Goal: Transaction & Acquisition: Purchase product/service

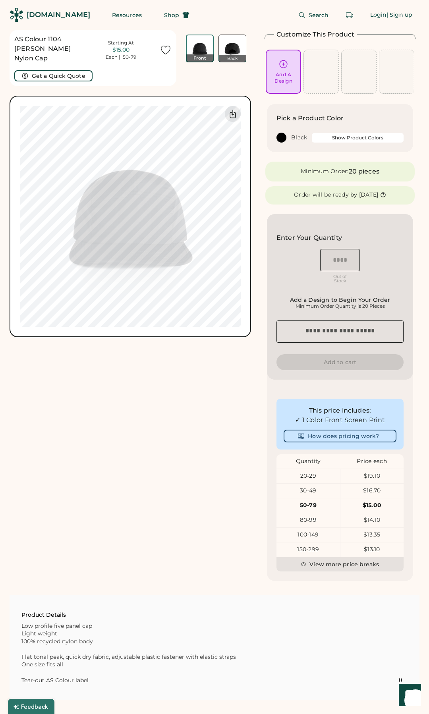
click at [327, 138] on button "Show Product Colors" at bounding box center [358, 138] width 92 height 10
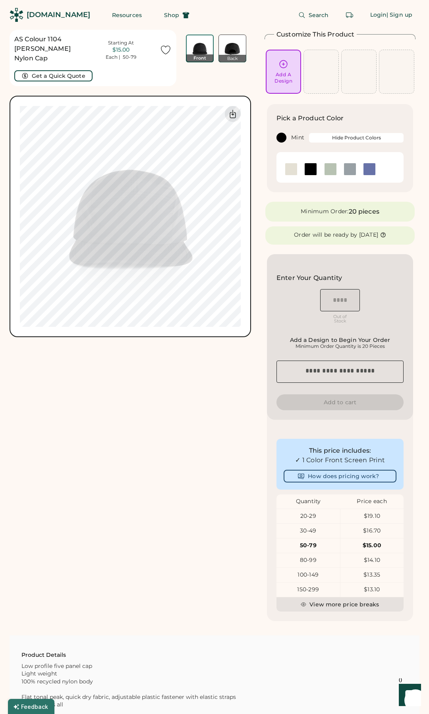
click at [332, 169] on img at bounding box center [330, 169] width 12 height 12
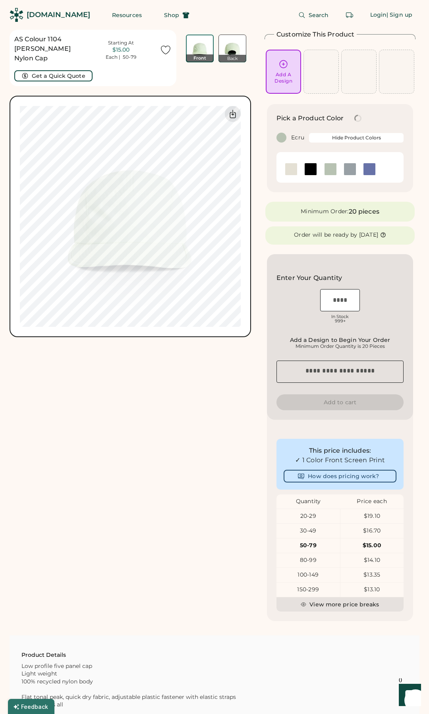
click at [287, 170] on img at bounding box center [291, 169] width 12 height 12
click at [349, 169] on img at bounding box center [350, 169] width 12 height 12
click at [371, 168] on img at bounding box center [369, 169] width 12 height 12
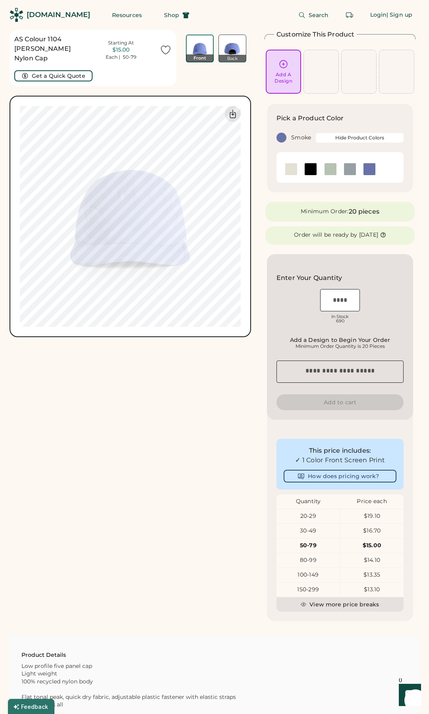
click at [349, 167] on img at bounding box center [350, 169] width 12 height 12
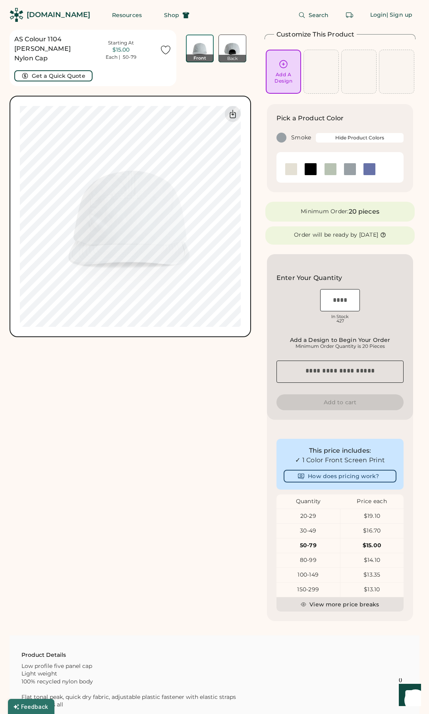
click at [235, 44] on img at bounding box center [232, 48] width 27 height 27
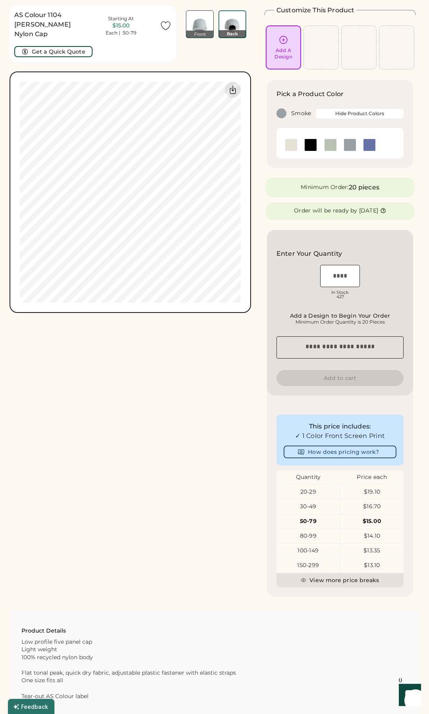
scroll to position [30, 0]
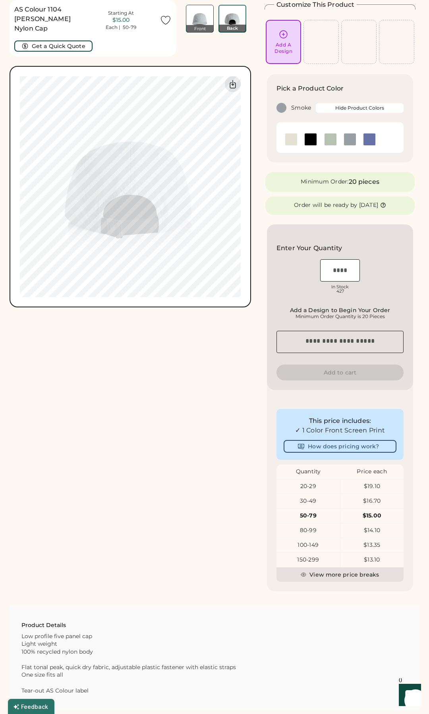
click at [202, 12] on img at bounding box center [199, 18] width 27 height 27
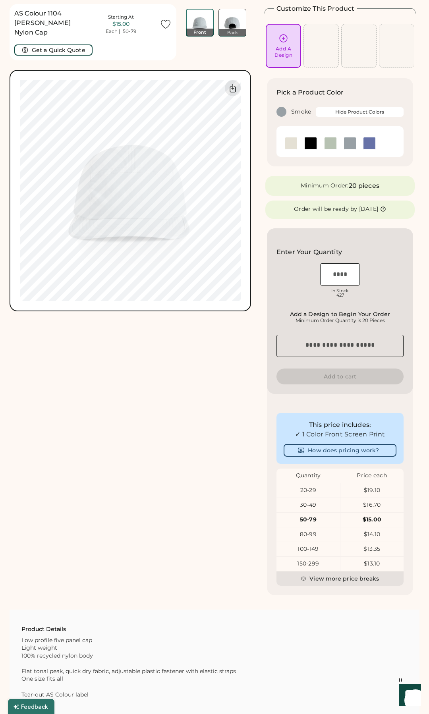
scroll to position [0, 0]
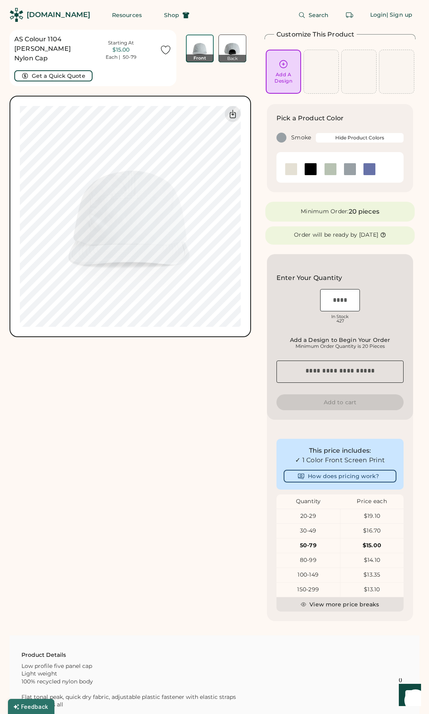
click at [58, 13] on div "[DOMAIN_NAME]" at bounding box center [59, 15] width 64 height 10
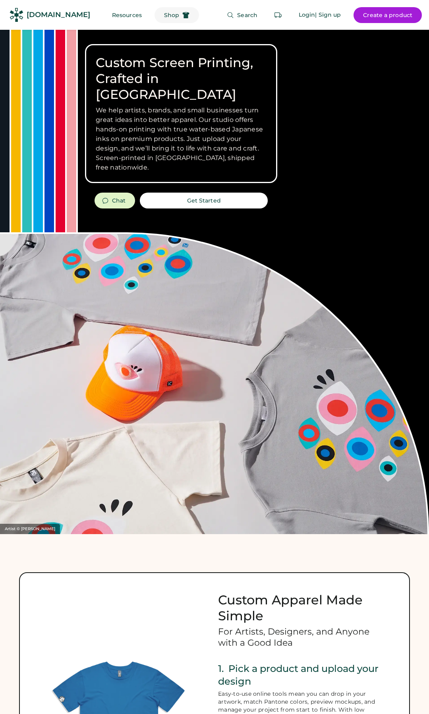
click at [182, 16] on icon at bounding box center [185, 15] width 7 height 7
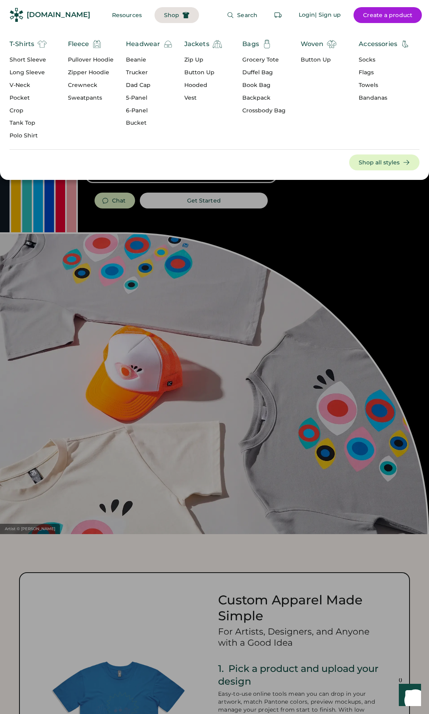
click at [89, 85] on div "Crewneck" at bounding box center [91, 85] width 46 height 8
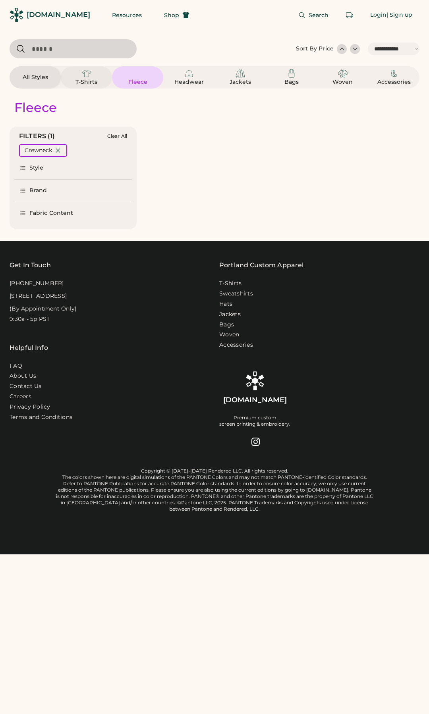
select select "*****"
select select "*"
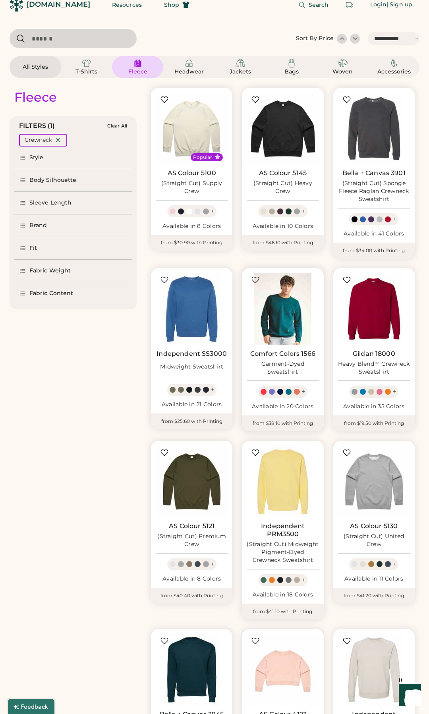
select select "*****"
select select "*"
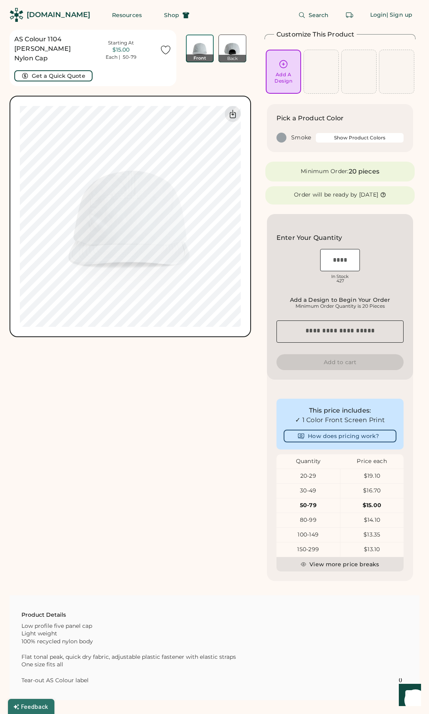
click at [337, 134] on button "Show Product Colors" at bounding box center [360, 138] width 88 height 10
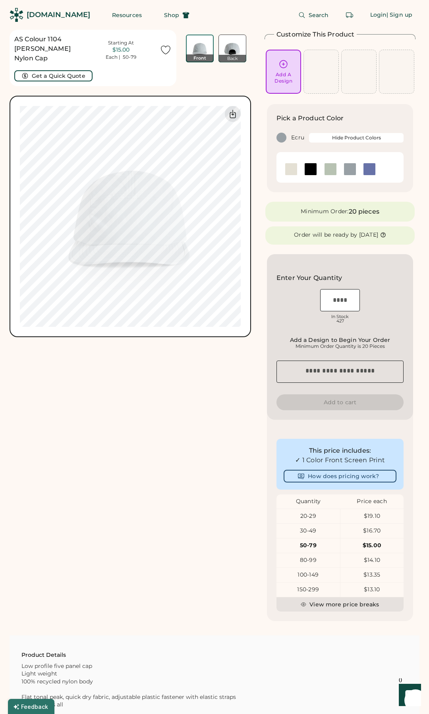
click at [285, 167] on div at bounding box center [291, 169] width 13 height 13
click at [289, 168] on img at bounding box center [291, 169] width 12 height 12
click at [367, 167] on img at bounding box center [369, 169] width 12 height 12
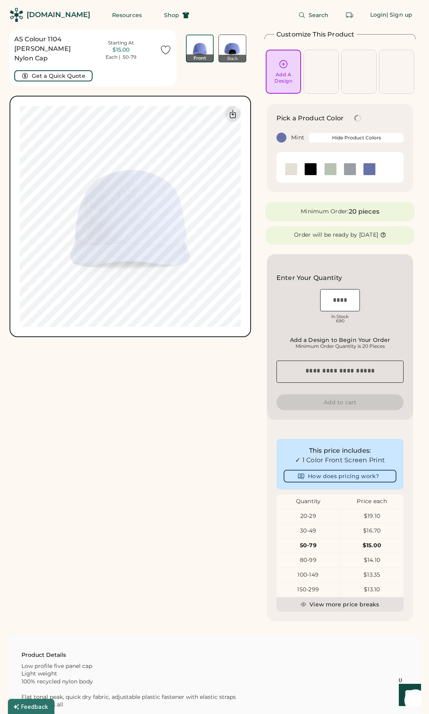
click at [329, 168] on img at bounding box center [330, 169] width 12 height 12
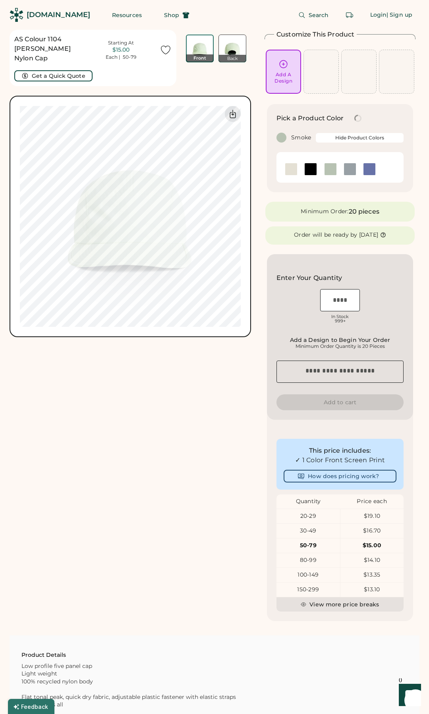
click at [348, 168] on img at bounding box center [350, 169] width 12 height 12
click at [293, 172] on img at bounding box center [291, 169] width 12 height 12
click at [349, 173] on img at bounding box center [350, 169] width 12 height 12
click at [291, 171] on img at bounding box center [291, 169] width 12 height 12
click at [350, 171] on img at bounding box center [350, 169] width 12 height 12
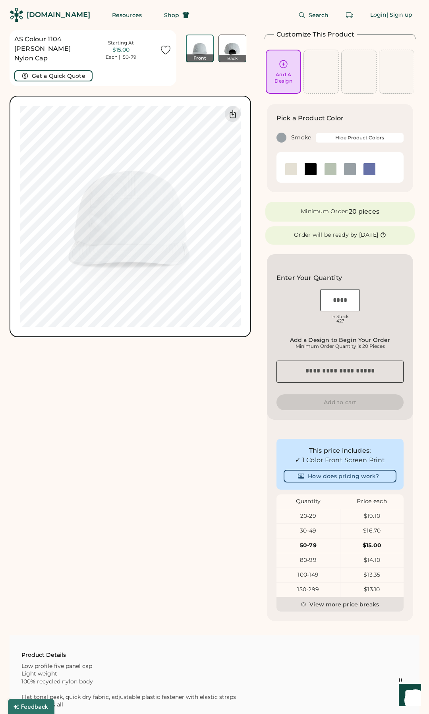
click at [234, 37] on img at bounding box center [232, 48] width 27 height 27
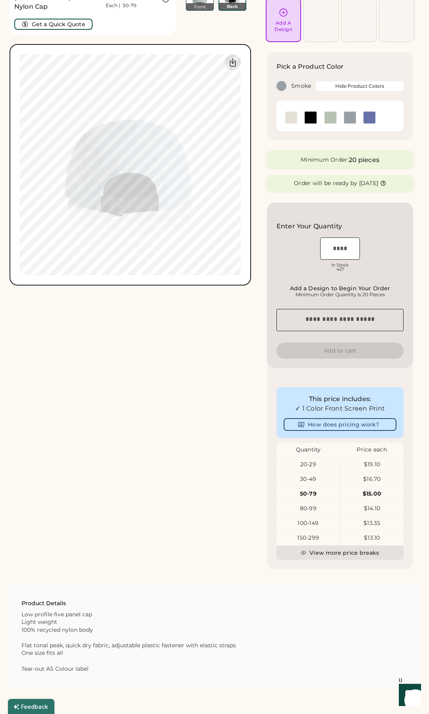
scroll to position [30, 0]
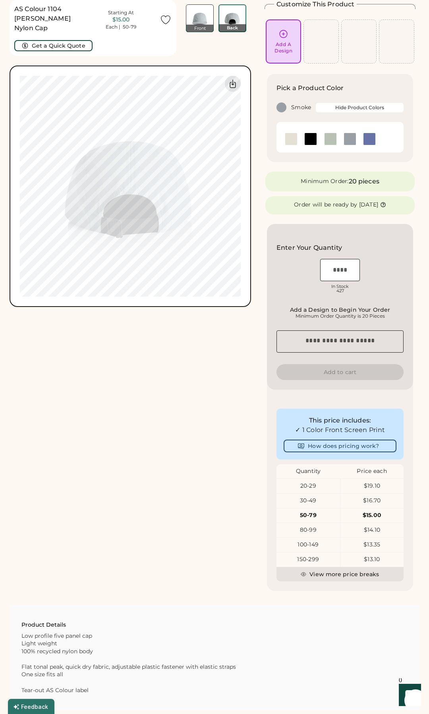
click at [200, 11] on img at bounding box center [199, 18] width 27 height 27
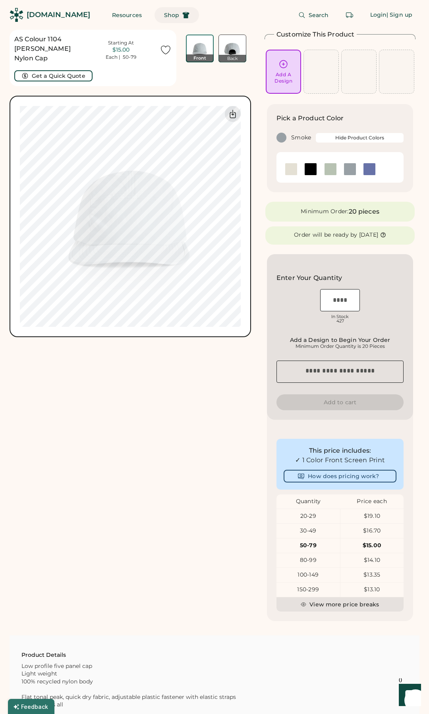
click at [182, 17] on icon at bounding box center [185, 15] width 7 height 7
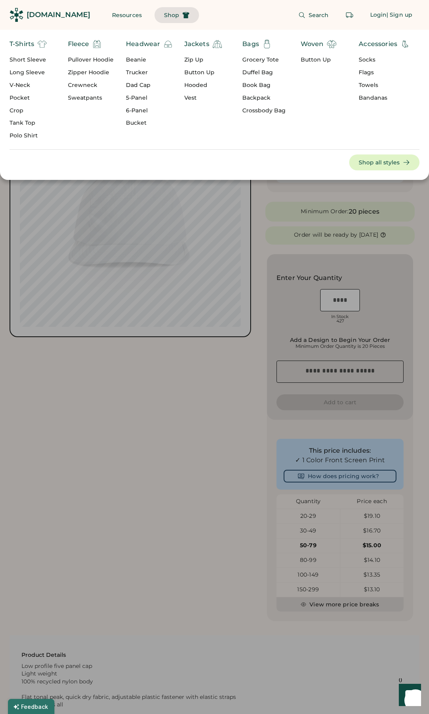
click at [266, 58] on div "Grocery Tote" at bounding box center [263, 60] width 43 height 8
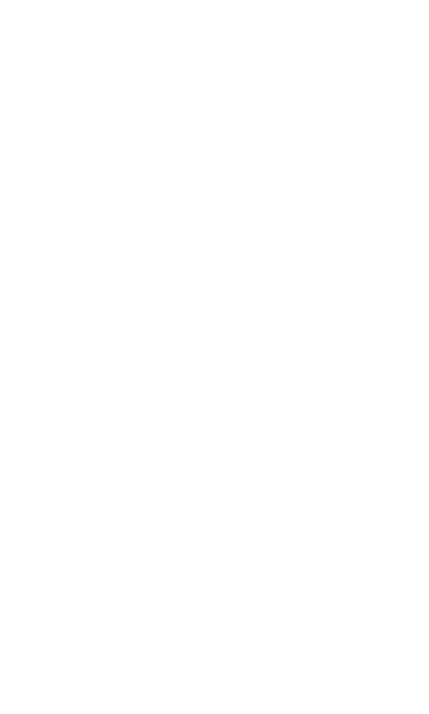
select select "*****"
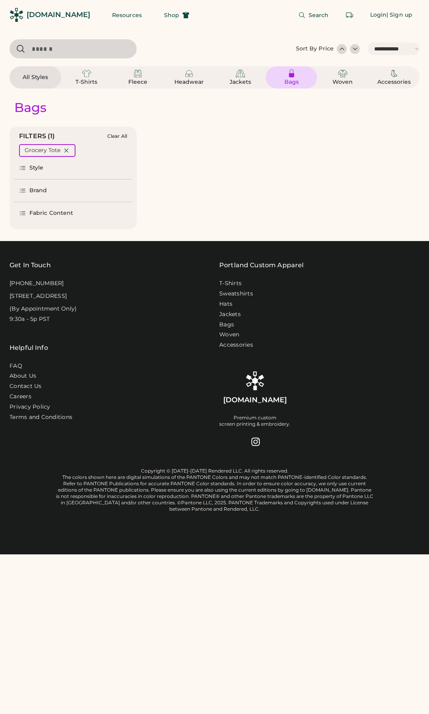
select select "*"
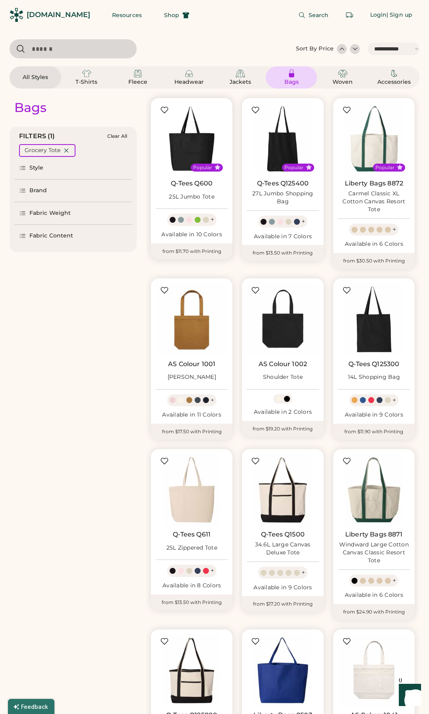
click at [193, 150] on img at bounding box center [192, 139] width 72 height 72
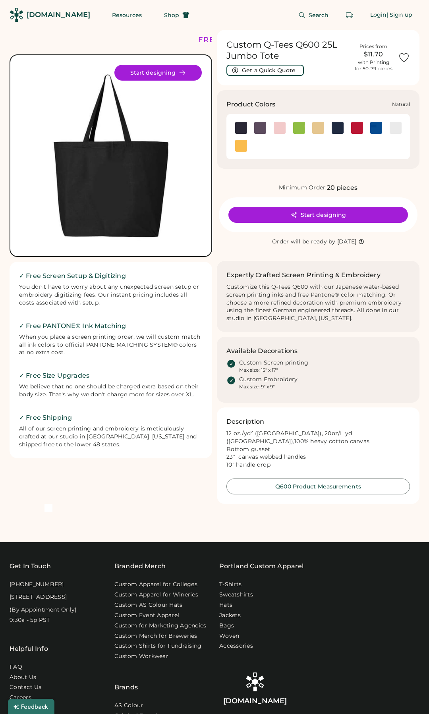
click at [321, 127] on img at bounding box center [318, 128] width 12 height 12
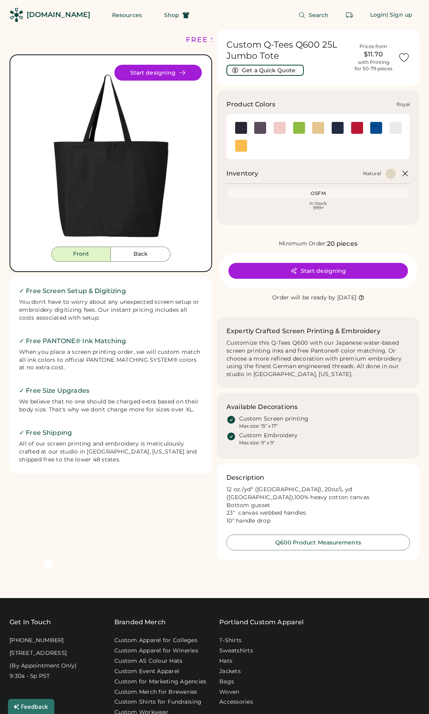
click at [375, 130] on img at bounding box center [376, 128] width 12 height 12
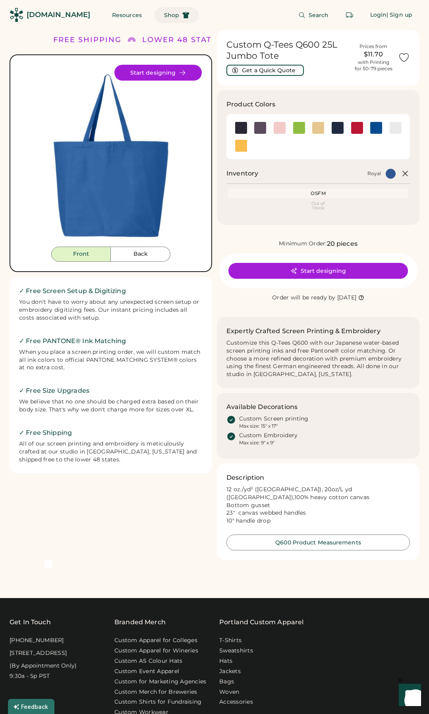
click at [182, 14] on icon at bounding box center [185, 15] width 7 height 7
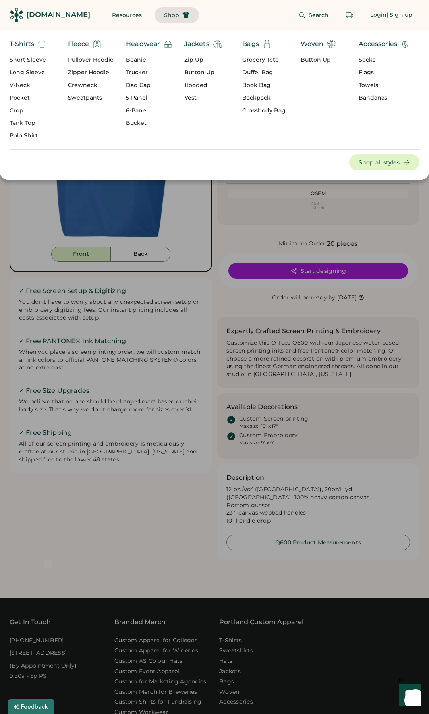
click at [134, 123] on div "Bucket" at bounding box center [149, 123] width 47 height 8
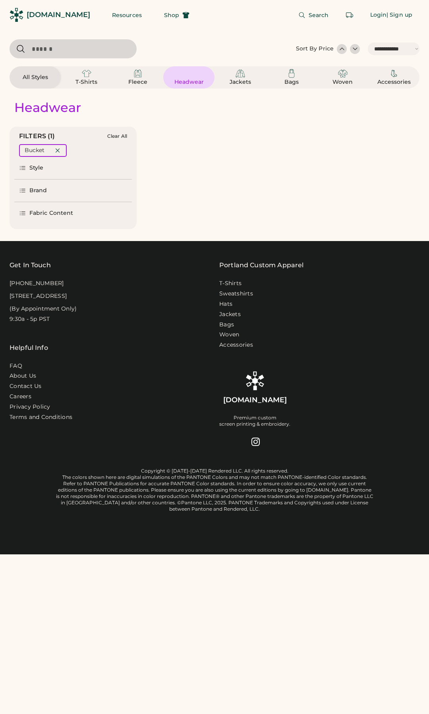
select select "*****"
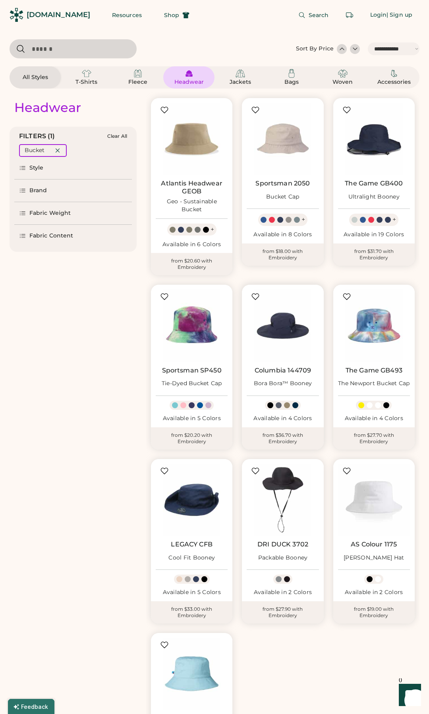
scroll to position [127, 0]
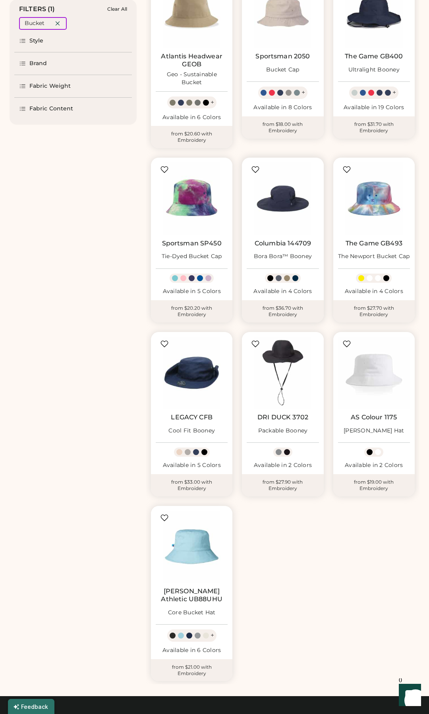
select select "*****"
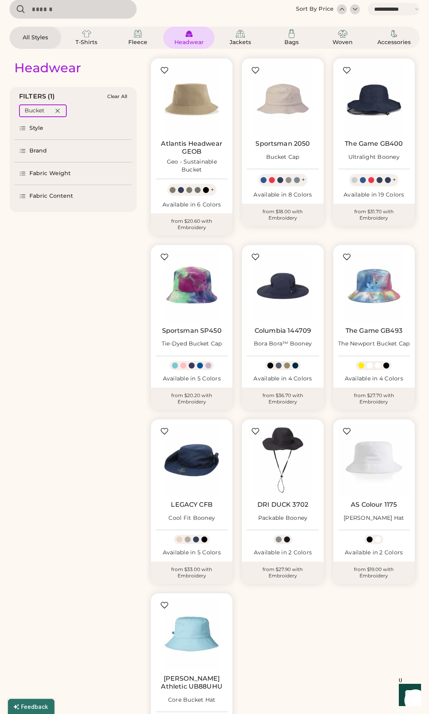
scroll to position [0, 0]
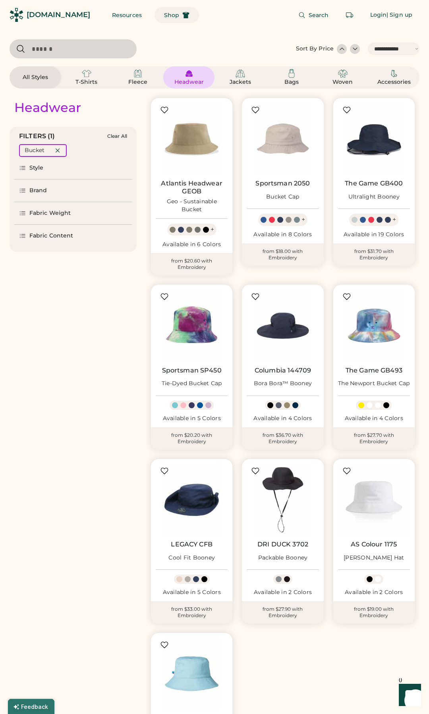
click at [162, 9] on button "Shop" at bounding box center [176, 15] width 44 height 16
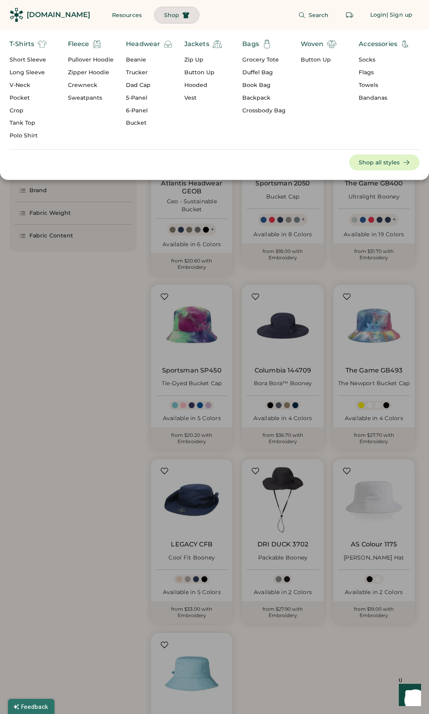
click at [312, 59] on div "Button Up" at bounding box center [318, 60] width 36 height 8
